Goal: Information Seeking & Learning: Learn about a topic

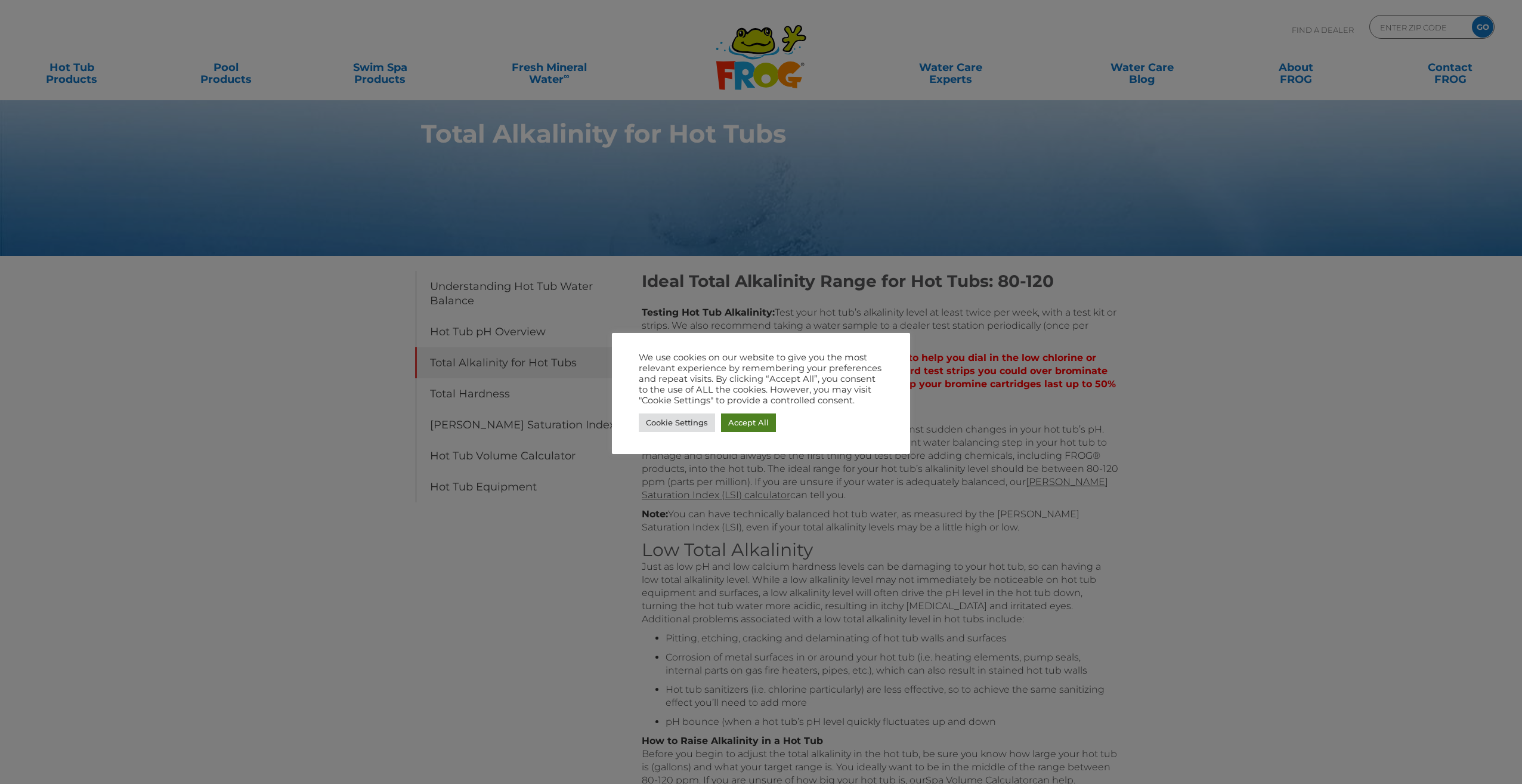
click at [738, 425] on link "Accept All" at bounding box center [748, 422] width 55 height 18
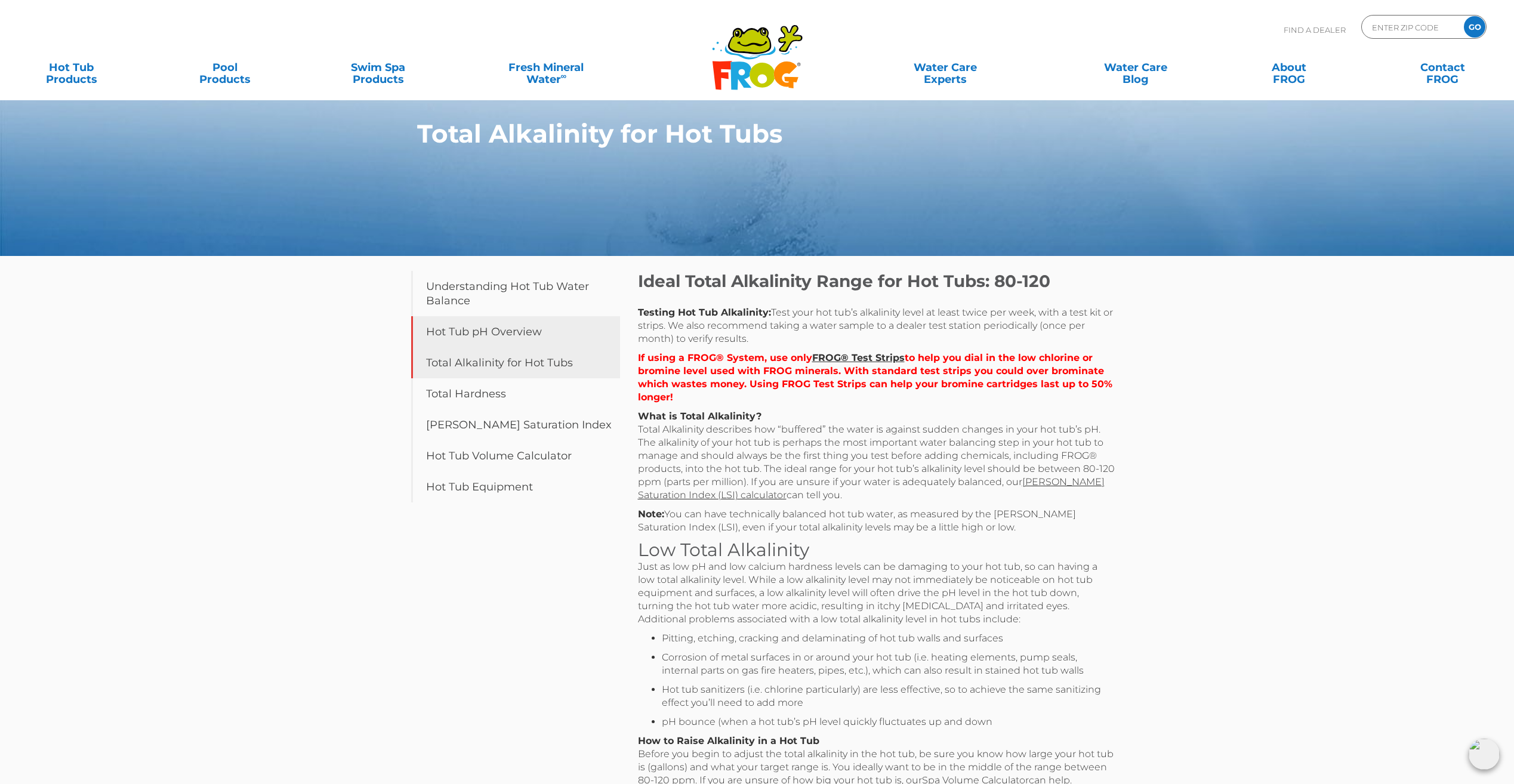
click at [490, 336] on link "Hot Tub pH Overview" at bounding box center [516, 332] width 209 height 31
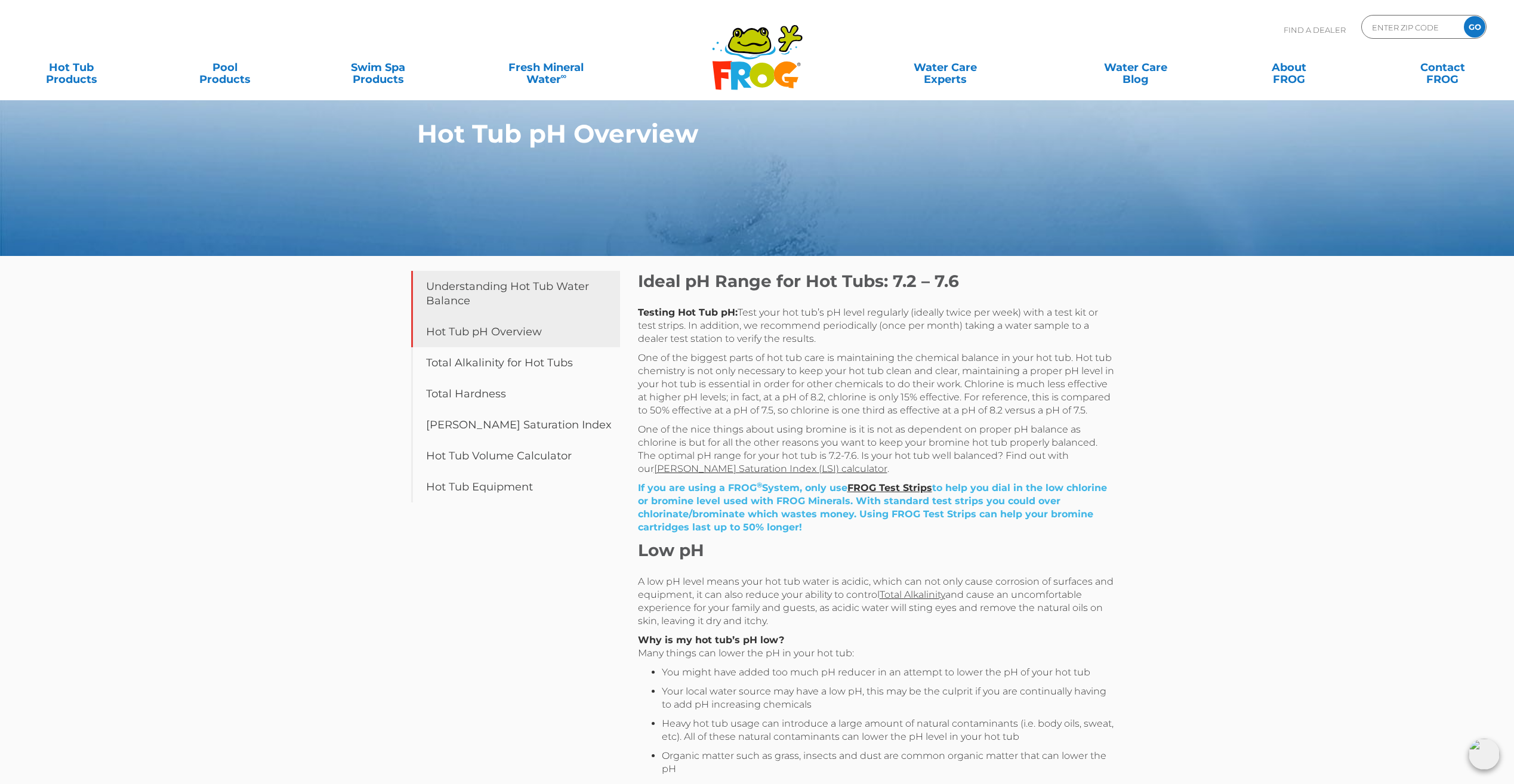
click at [511, 289] on link "Understanding Hot Tub Water Balance" at bounding box center [516, 293] width 209 height 45
